Goal: Information Seeking & Learning: Find specific page/section

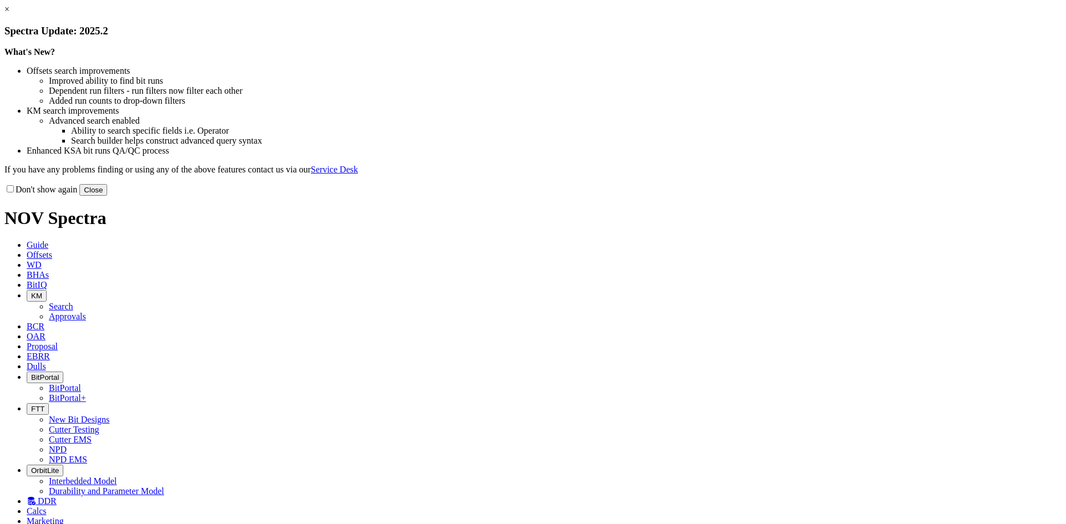
click at [107, 196] on button "Close" at bounding box center [93, 190] width 28 height 12
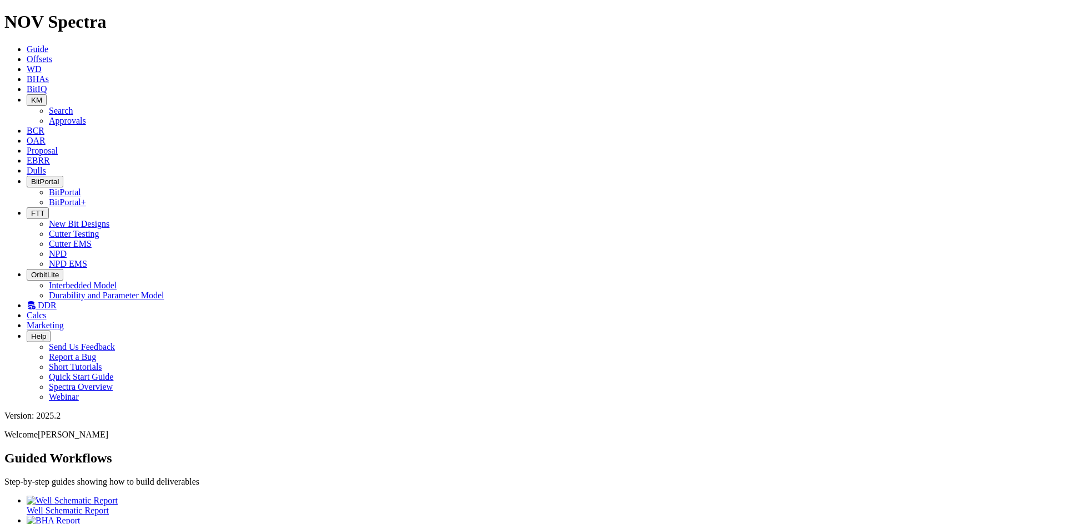
click at [46, 166] on span "Dulls" at bounding box center [36, 170] width 19 height 9
click at [50, 156] on span "EBRR" at bounding box center [38, 160] width 23 height 9
click at [58, 146] on link "Proposal" at bounding box center [42, 150] width 31 height 9
click at [46, 136] on span "OAR" at bounding box center [36, 140] width 19 height 9
click at [47, 84] on span "BitIQ" at bounding box center [37, 88] width 20 height 9
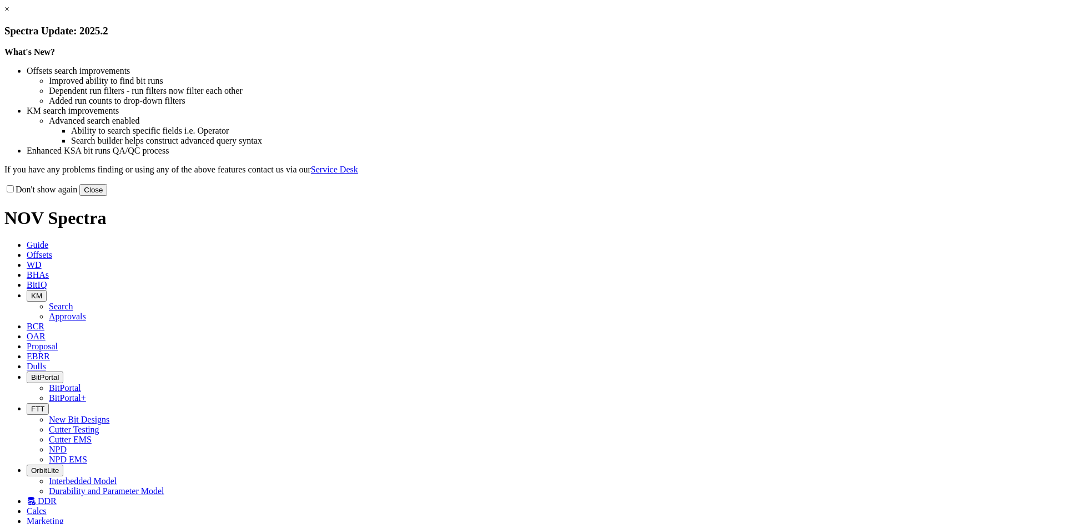
click at [107, 196] on button "Close" at bounding box center [93, 190] width 28 height 12
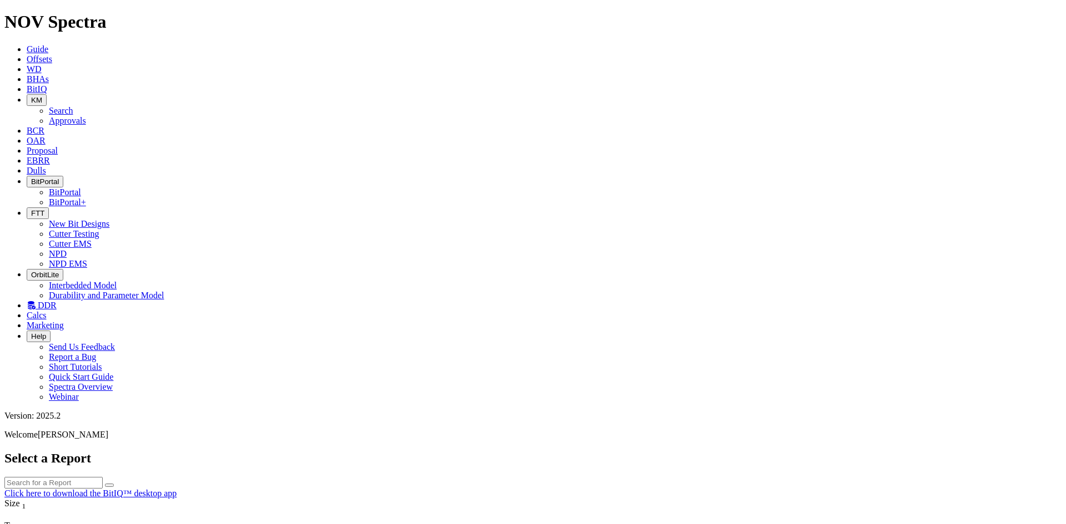
click at [63, 176] on button "BitPortal" at bounding box center [45, 182] width 37 height 12
click at [81, 188] on link "BitPortal" at bounding box center [65, 192] width 32 height 9
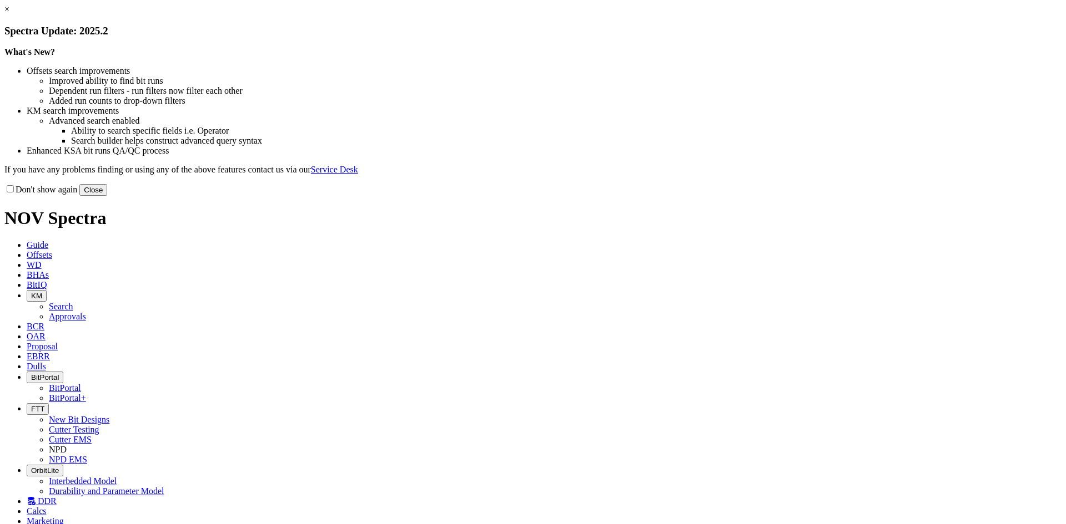
click at [107, 196] on button "Close" at bounding box center [93, 190] width 28 height 12
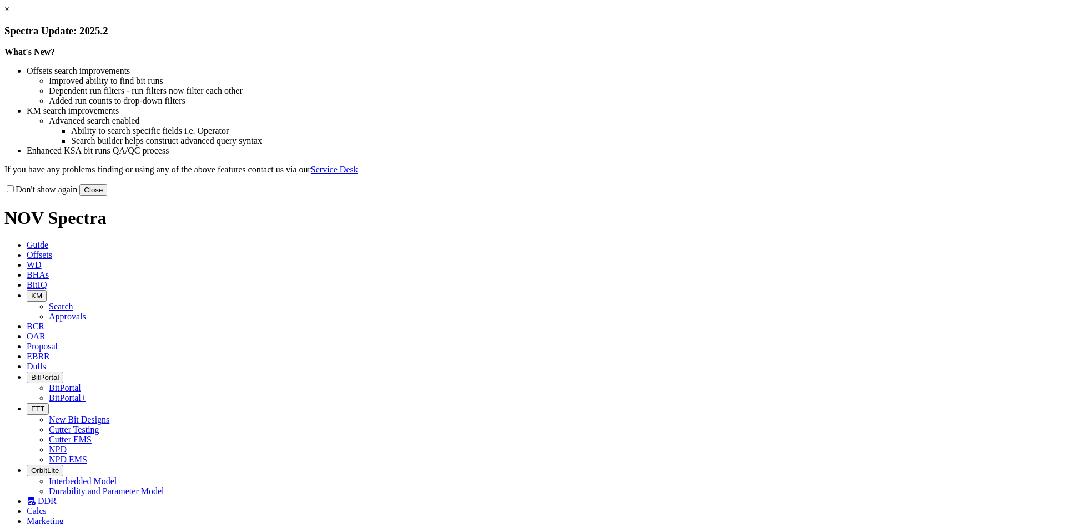
click at [107, 196] on button "Close" at bounding box center [93, 190] width 28 height 12
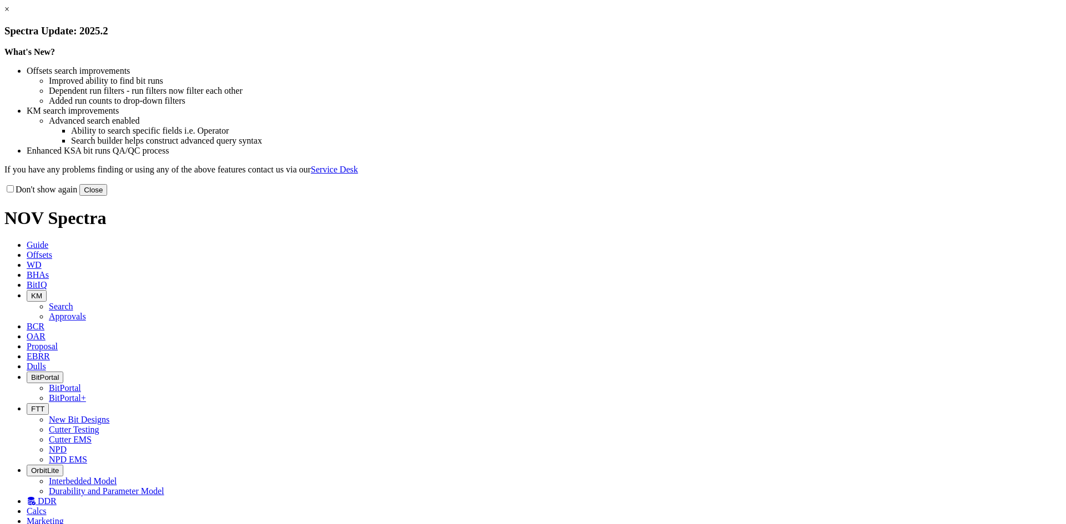
click at [107, 196] on button "Close" at bounding box center [93, 190] width 28 height 12
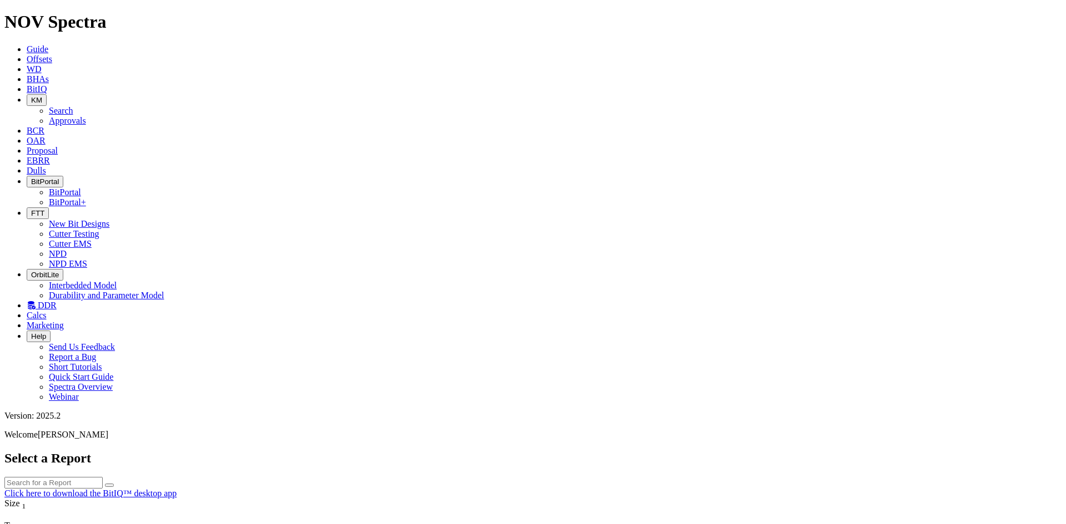
click at [47, 94] on button "KM" at bounding box center [37, 100] width 20 height 12
click at [73, 106] on link "Search" at bounding box center [61, 110] width 24 height 9
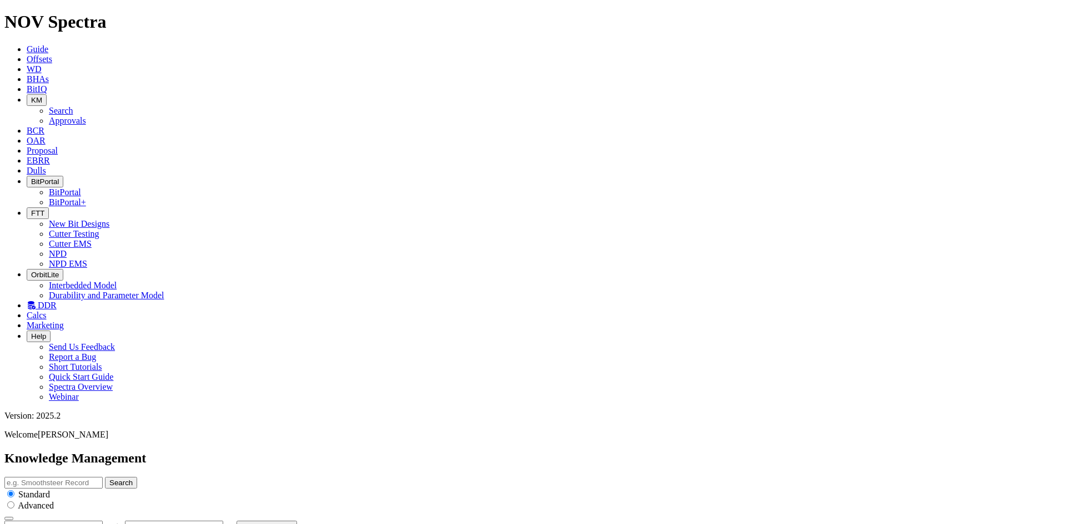
click at [114, 524] on button "button" at bounding box center [109, 529] width 9 height 3
type input "[DATE]"
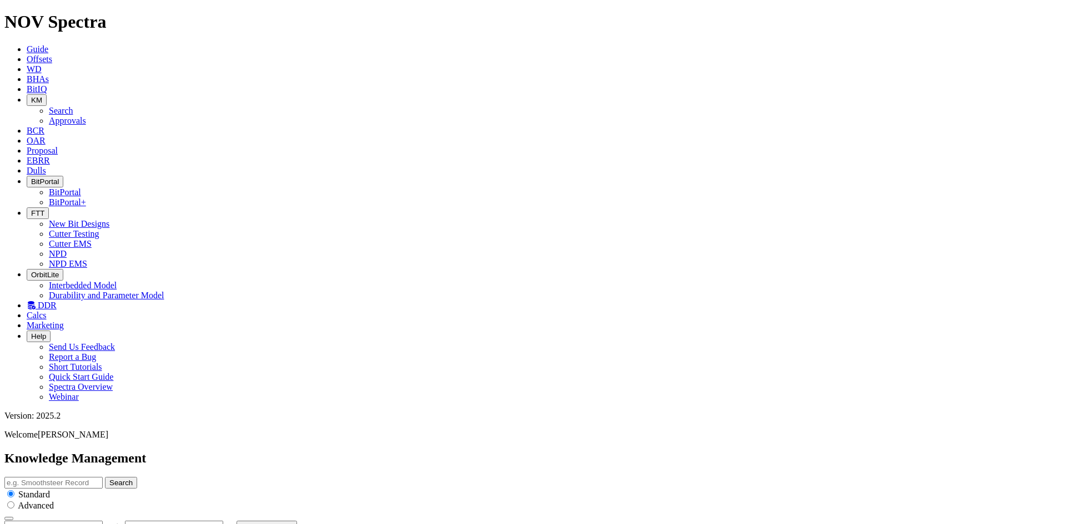
scroll to position [215, 0]
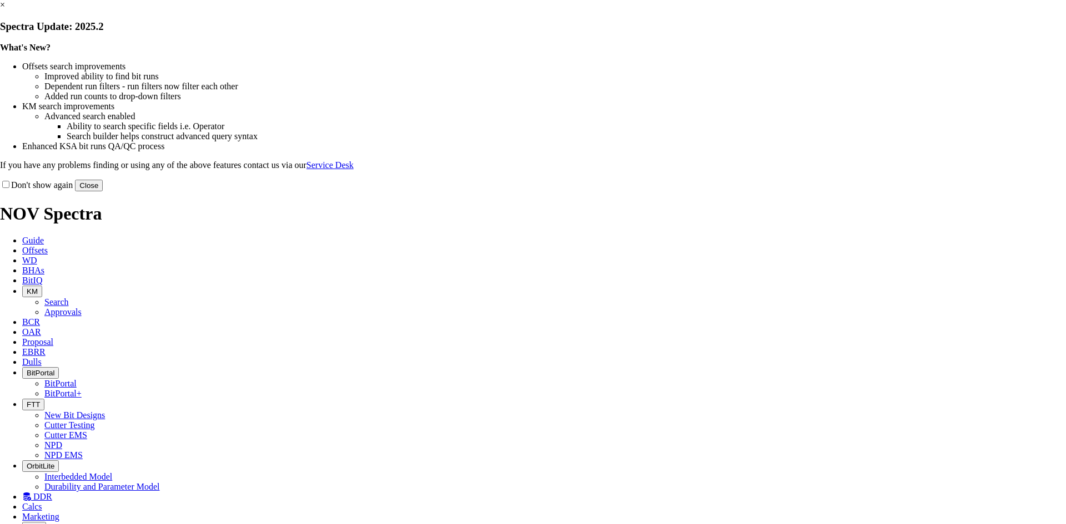
click at [103, 191] on button "Close" at bounding box center [89, 186] width 28 height 12
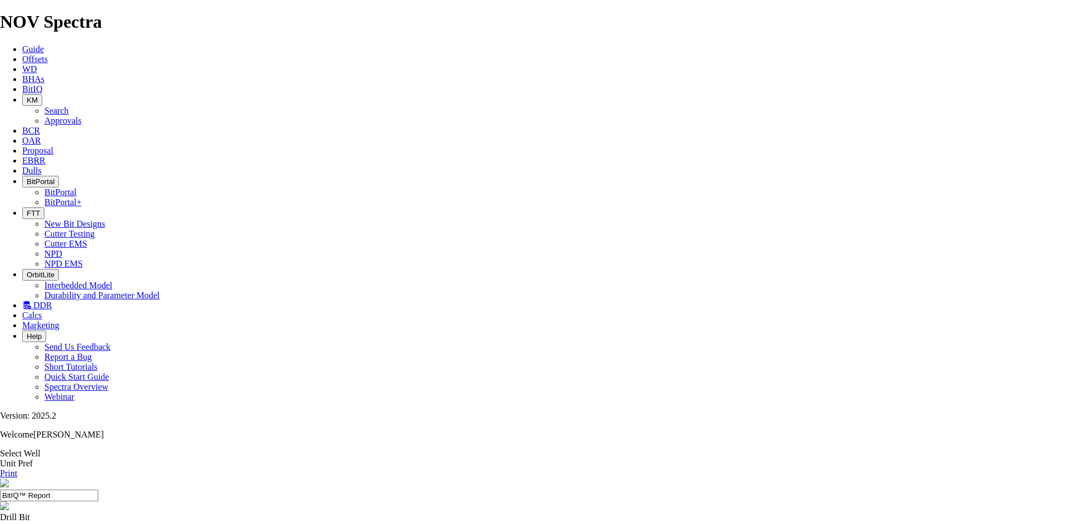
click at [41, 449] on link "Select Well" at bounding box center [20, 453] width 41 height 9
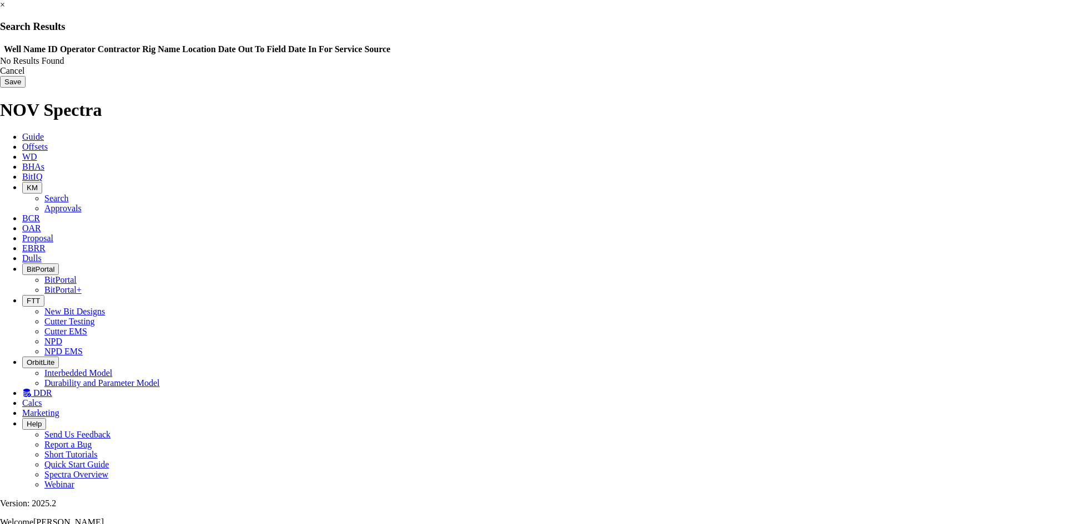
click at [5, 9] on link "×" at bounding box center [2, 4] width 5 height 9
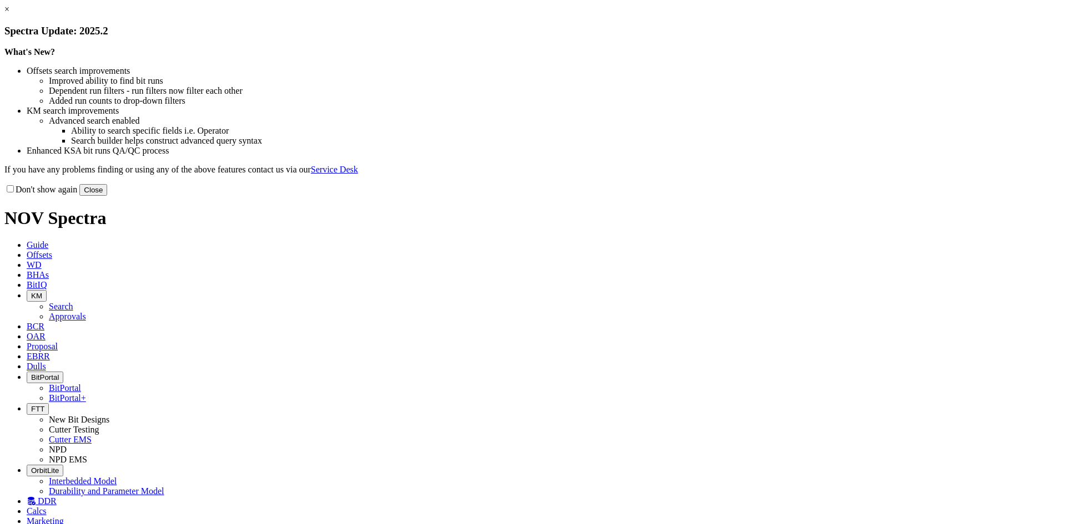
click at [107, 196] on button "Close" at bounding box center [93, 190] width 28 height 12
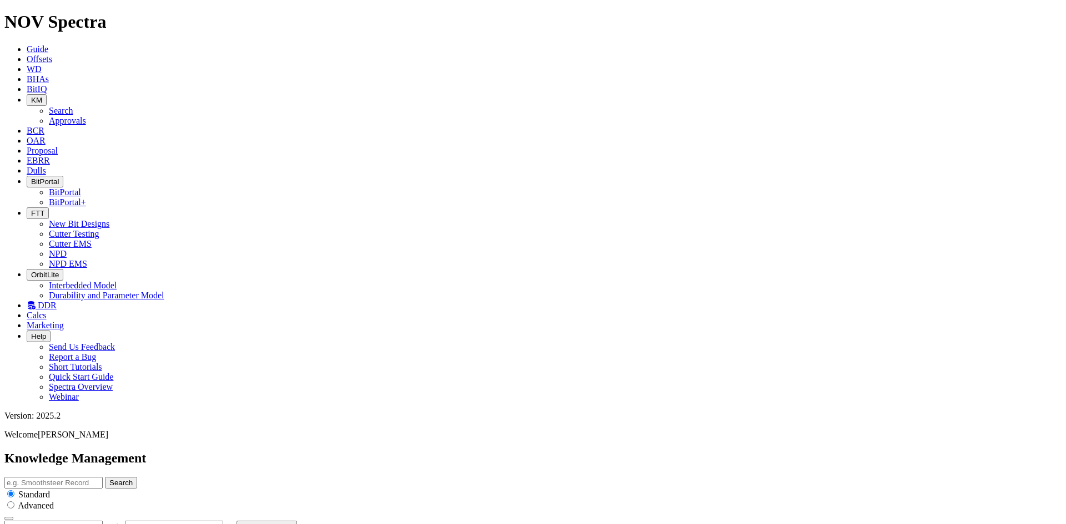
click at [50, 156] on span "EBRR" at bounding box center [38, 160] width 23 height 9
